Goal: Information Seeking & Learning: Learn about a topic

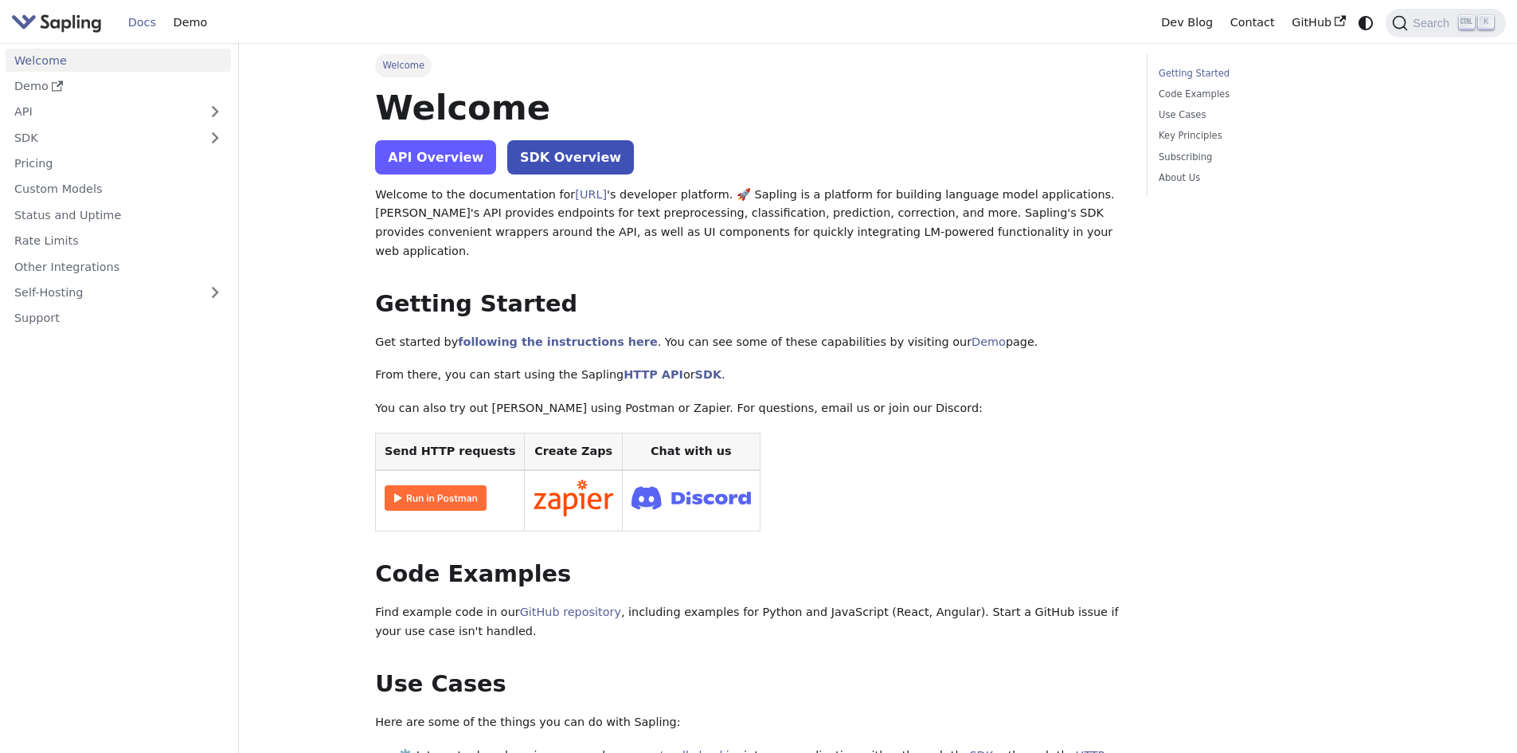
click at [404, 173] on link "API Overview" at bounding box center [435, 157] width 121 height 34
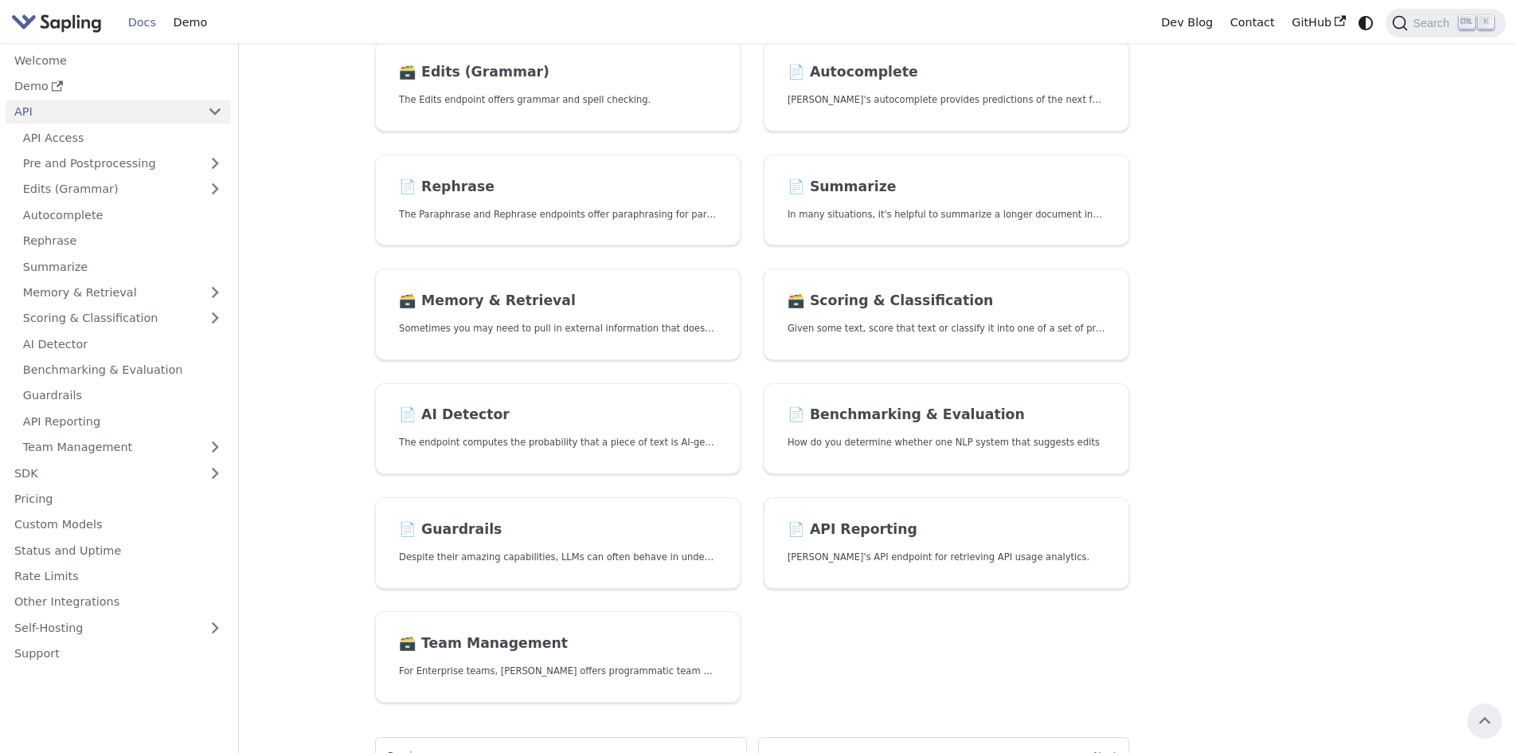
scroll to position [258, 0]
